Goal: Task Accomplishment & Management: Use online tool/utility

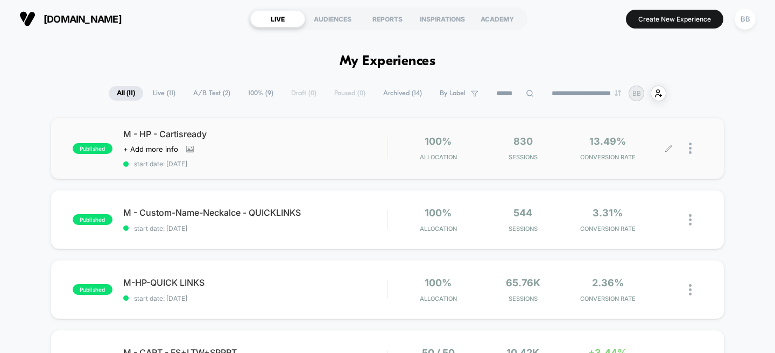
click at [665, 149] on icon at bounding box center [669, 148] width 8 height 8
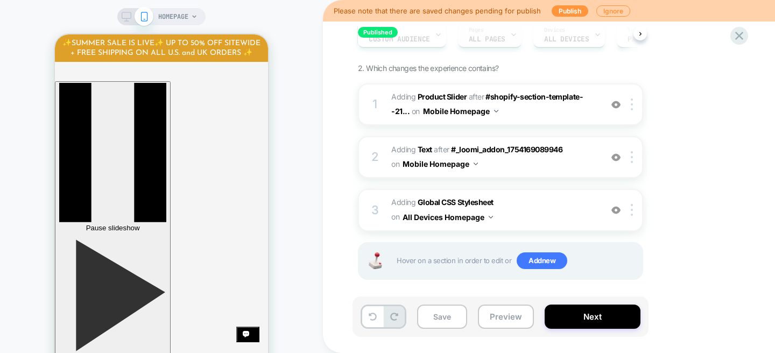
scroll to position [111, 0]
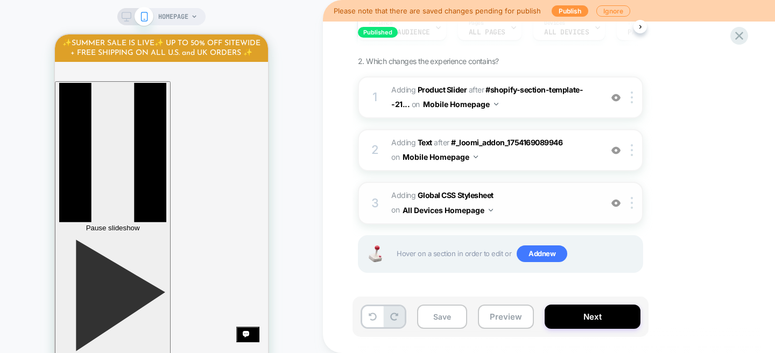
click at [523, 195] on span "Adding Global CSS Stylesheet on All Devices Homepage" at bounding box center [493, 202] width 205 height 29
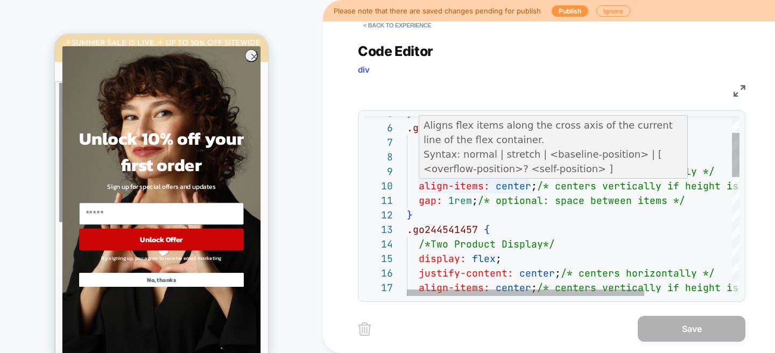
scroll to position [131, 110]
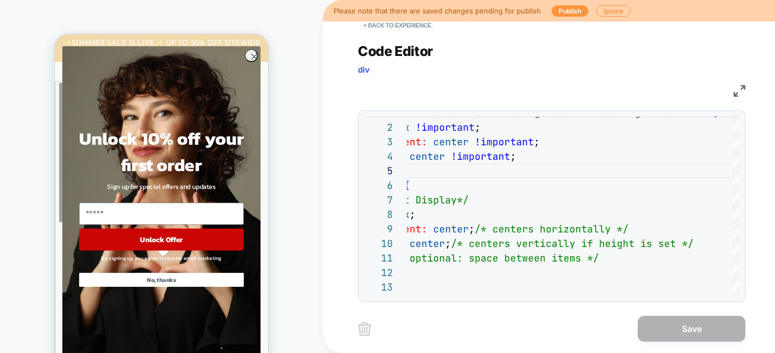
click at [252, 57] on circle "Close dialog" at bounding box center [254, 57] width 12 height 12
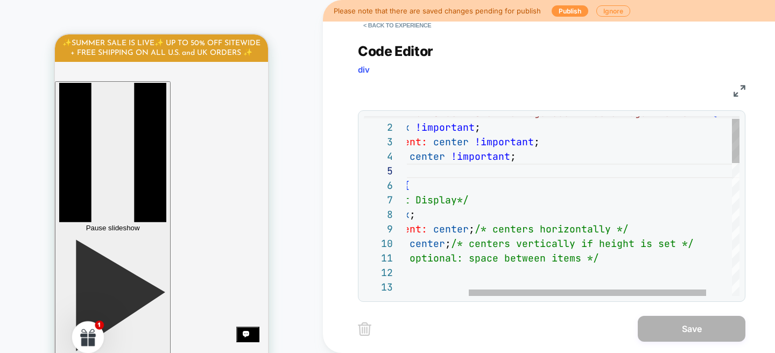
scroll to position [87, 139]
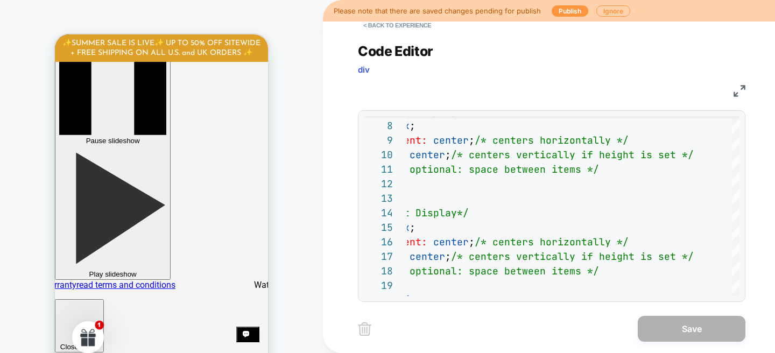
scroll to position [0, 0]
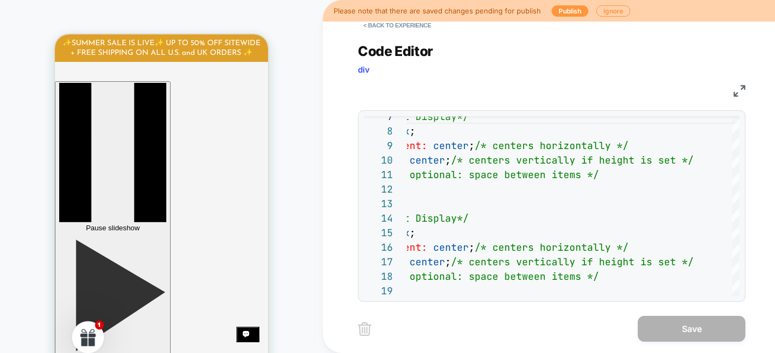
drag, startPoint x: 196, startPoint y: 157, endPoint x: 130, endPoint y: 155, distance: 66.2
drag, startPoint x: 146, startPoint y: 163, endPoint x: 98, endPoint y: 163, distance: 47.9
click at [559, 11] on button "Publish" at bounding box center [570, 10] width 37 height 11
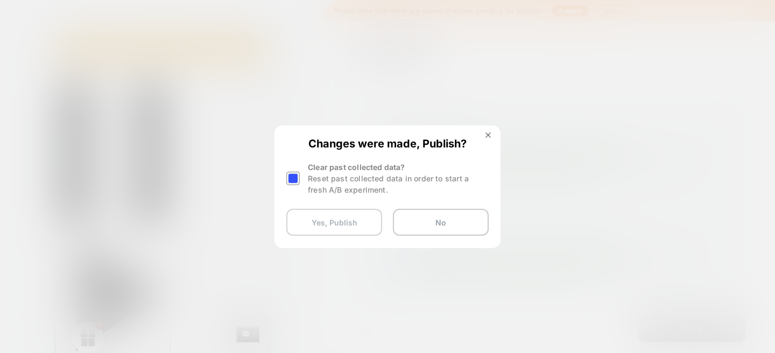
click at [361, 225] on button "Yes, Publish" at bounding box center [334, 222] width 96 height 27
